Goal: Task Accomplishment & Management: Complete application form

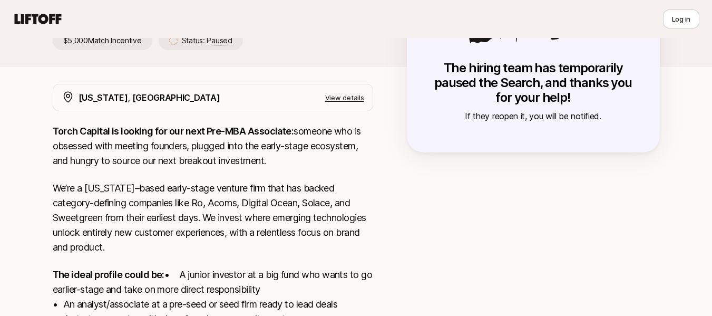
scroll to position [158, 0]
click at [486, 110] on p "If they reopen it, you will be notified." at bounding box center [533, 117] width 211 height 14
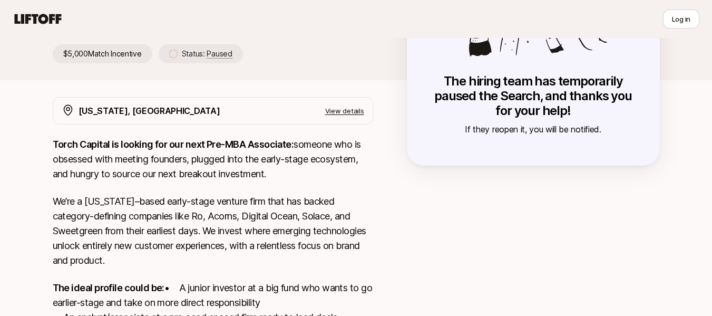
scroll to position [127, 0]
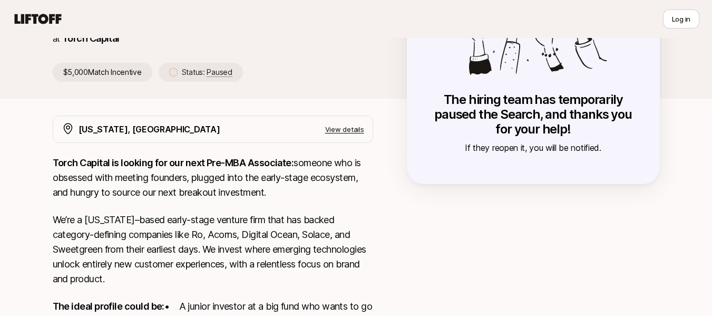
click at [260, 166] on strong "Torch Capital is looking for our next Pre-MBA Associate:" at bounding box center [173, 162] width 241 height 11
click at [357, 133] on p "View details" at bounding box center [344, 129] width 39 height 11
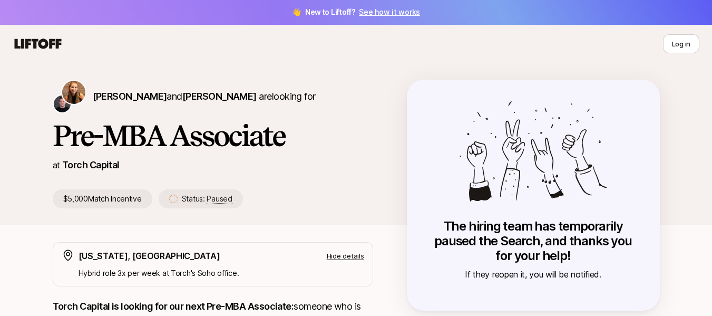
scroll to position [0, 0]
click at [381, 10] on link "See how it works" at bounding box center [389, 12] width 61 height 9
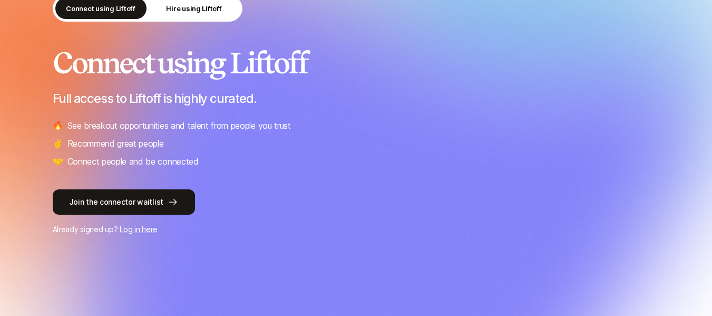
scroll to position [105, 0]
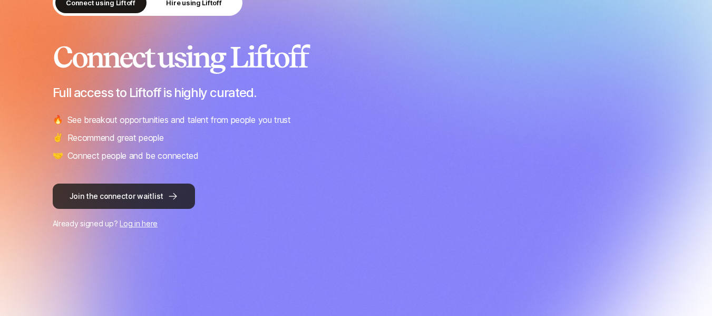
click at [181, 196] on button "Join the connector waitlist" at bounding box center [124, 195] width 142 height 25
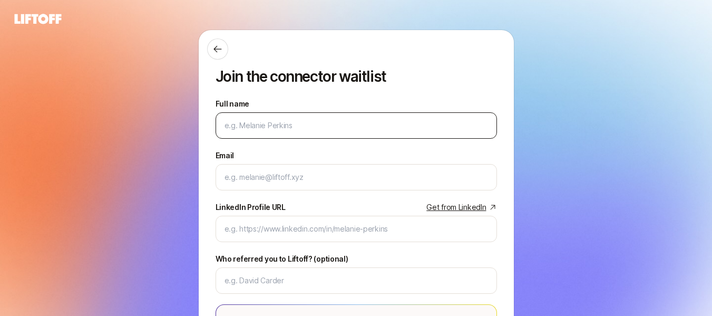
click at [302, 126] on input "Full name" at bounding box center [357, 125] width 264 height 13
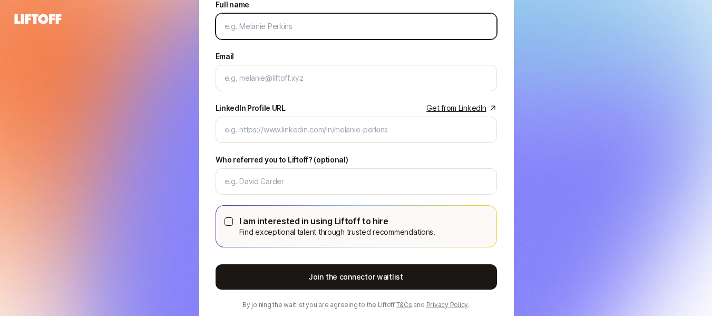
scroll to position [34, 0]
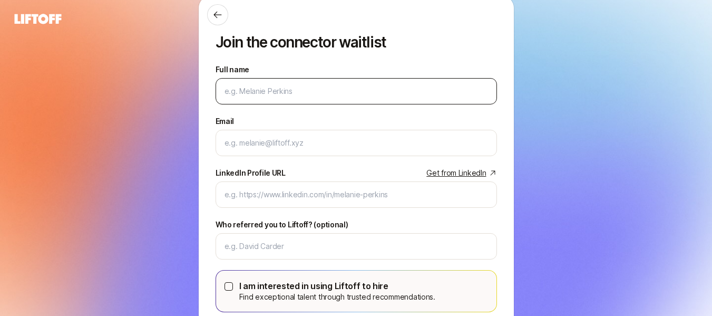
click at [295, 82] on div at bounding box center [356, 91] width 281 height 26
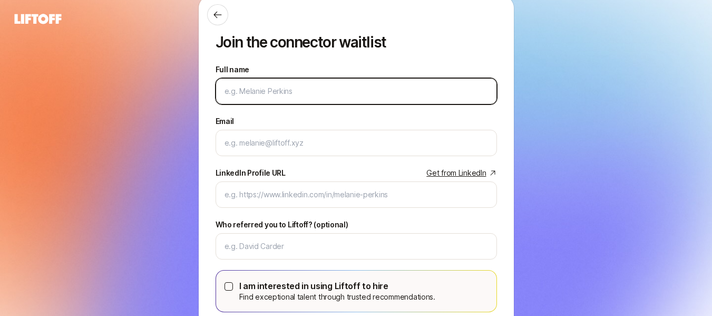
click at [273, 91] on input "Full name" at bounding box center [357, 91] width 264 height 13
type input "Sofia Halgren"
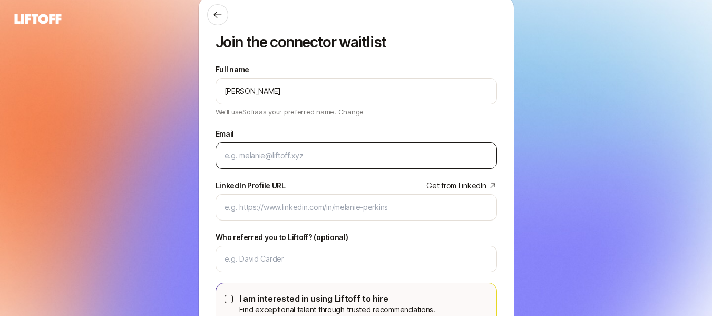
click at [304, 164] on div at bounding box center [356, 155] width 281 height 26
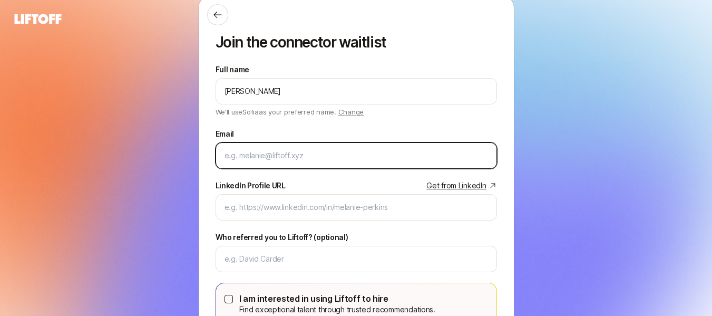
click at [337, 158] on input "Email" at bounding box center [357, 155] width 264 height 13
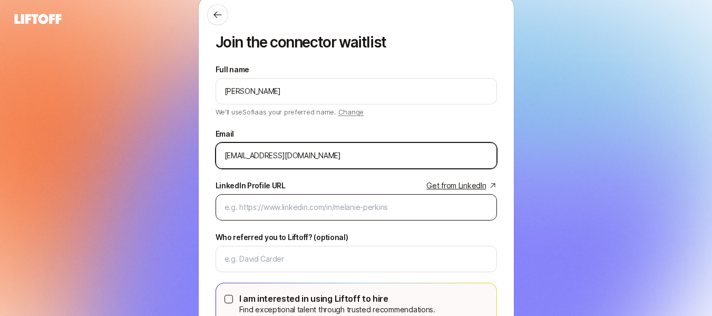
type input "sofiahalgren1@gmail.com"
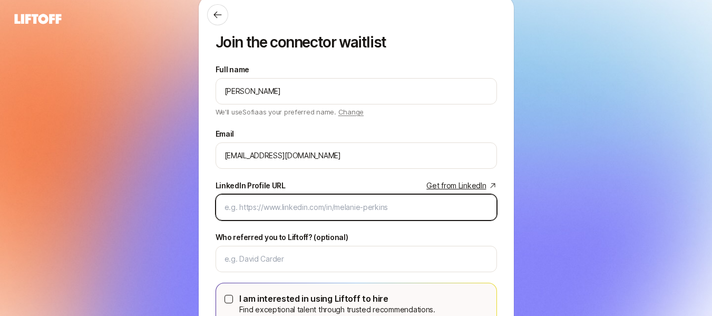
click at [248, 208] on input "LinkedIn Profile URL Get from LinkedIn" at bounding box center [357, 207] width 264 height 13
paste input "www.linkedin.com/in/sofiahalgren"
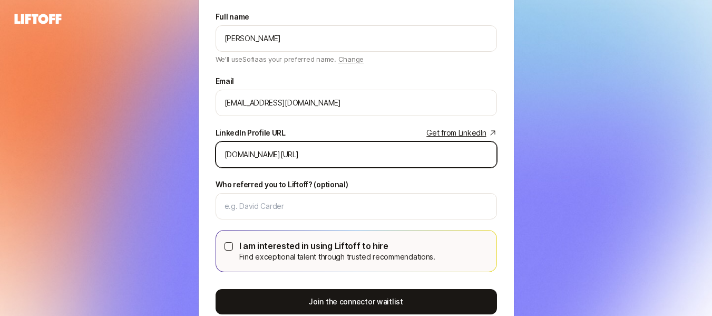
scroll to position [140, 0]
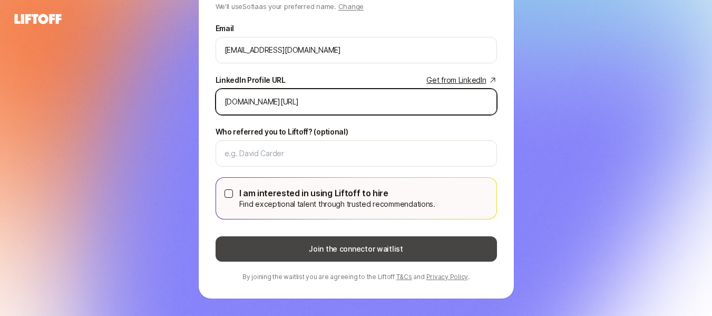
type input "www.linkedin.com/in/sofiahalgren"
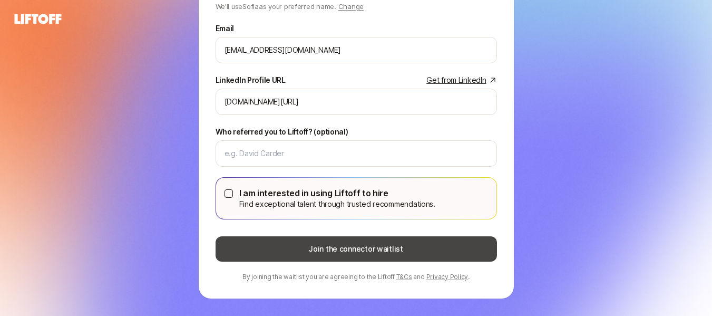
click at [311, 246] on button "Join the connector waitlist" at bounding box center [356, 248] width 281 height 25
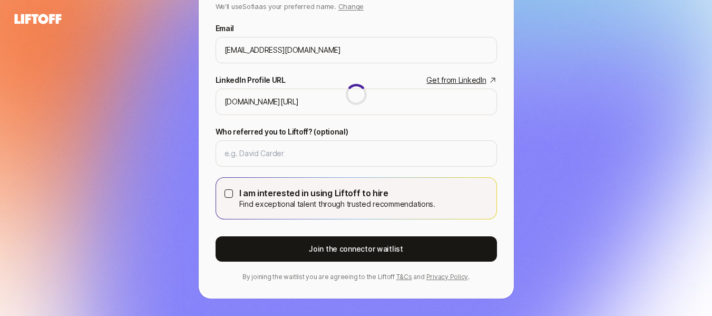
scroll to position [11, 0]
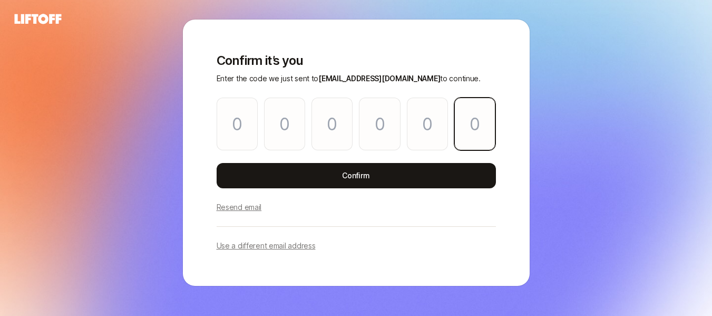
paste input "9"
type input "0"
type input "5"
type input "1"
type input "4"
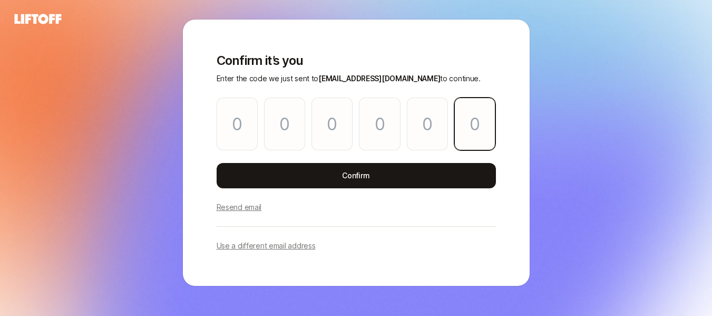
type input "5"
type input "9"
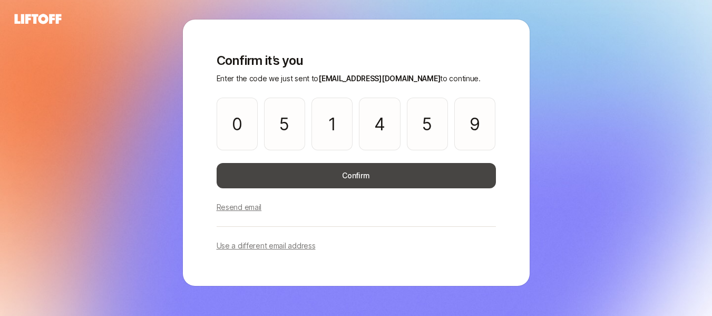
click at [374, 166] on button "Confirm" at bounding box center [356, 175] width 279 height 25
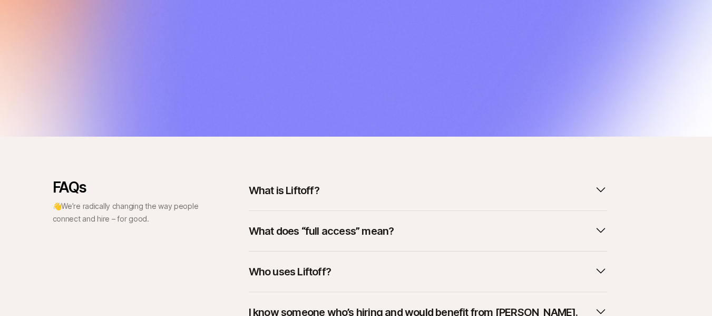
scroll to position [444, 0]
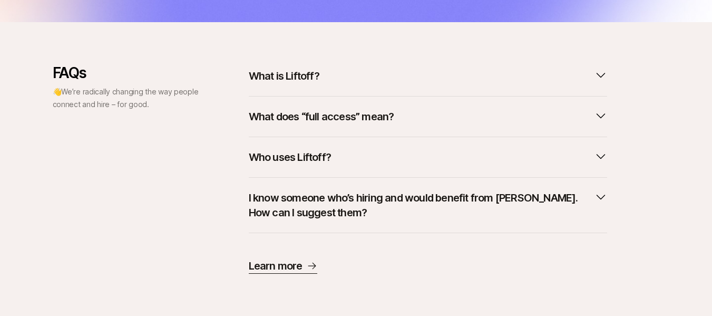
click at [330, 77] on button "What is Liftoff?" at bounding box center [428, 75] width 358 height 23
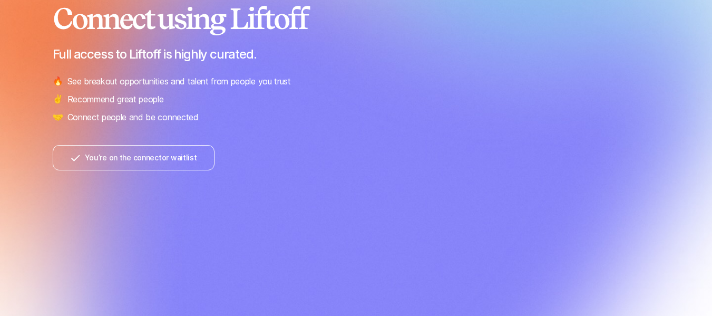
scroll to position [0, 0]
